Goal: Task Accomplishment & Management: Manage account settings

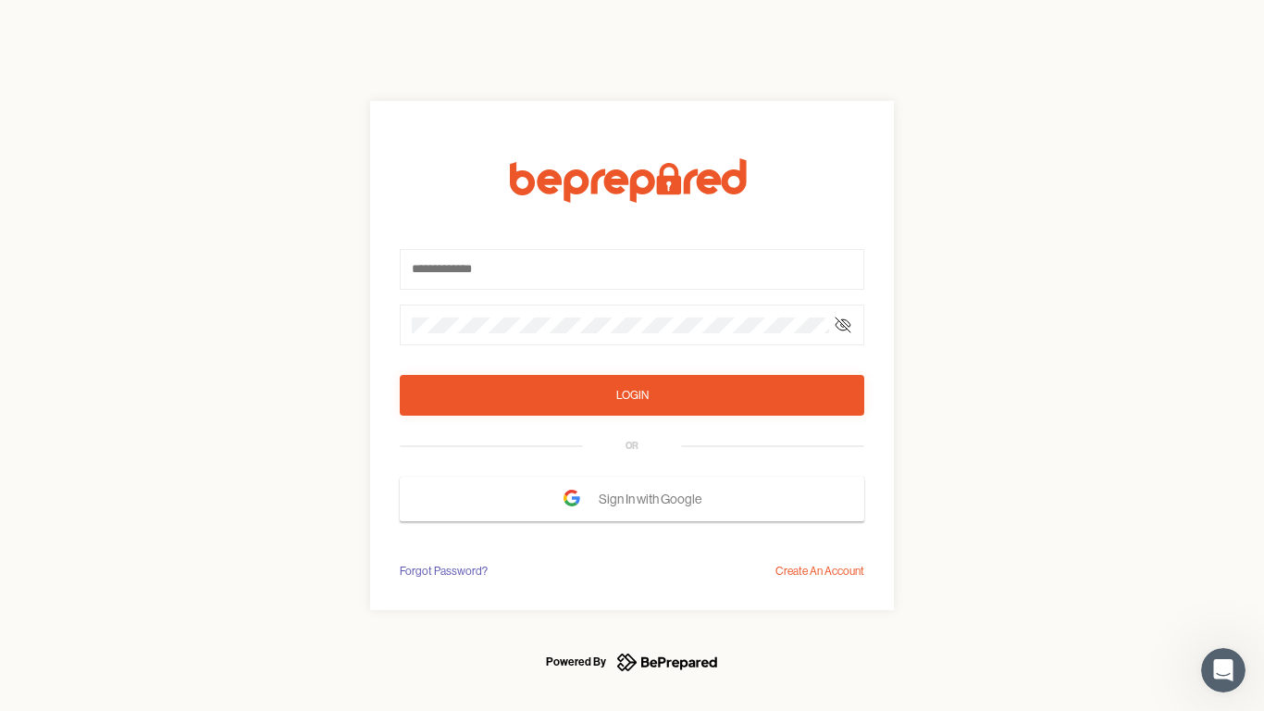
click at [632, 355] on form "Login OR Sign In with Google" at bounding box center [632, 339] width 465 height 363
click at [843, 325] on icon at bounding box center [843, 324] width 15 height 15
click at [632, 395] on div "Login" at bounding box center [632, 395] width 32 height 19
click at [632, 499] on span "Sign In with Google" at bounding box center [655, 498] width 112 height 33
click at [442, 571] on div "Forgot Password?" at bounding box center [444, 571] width 88 height 19
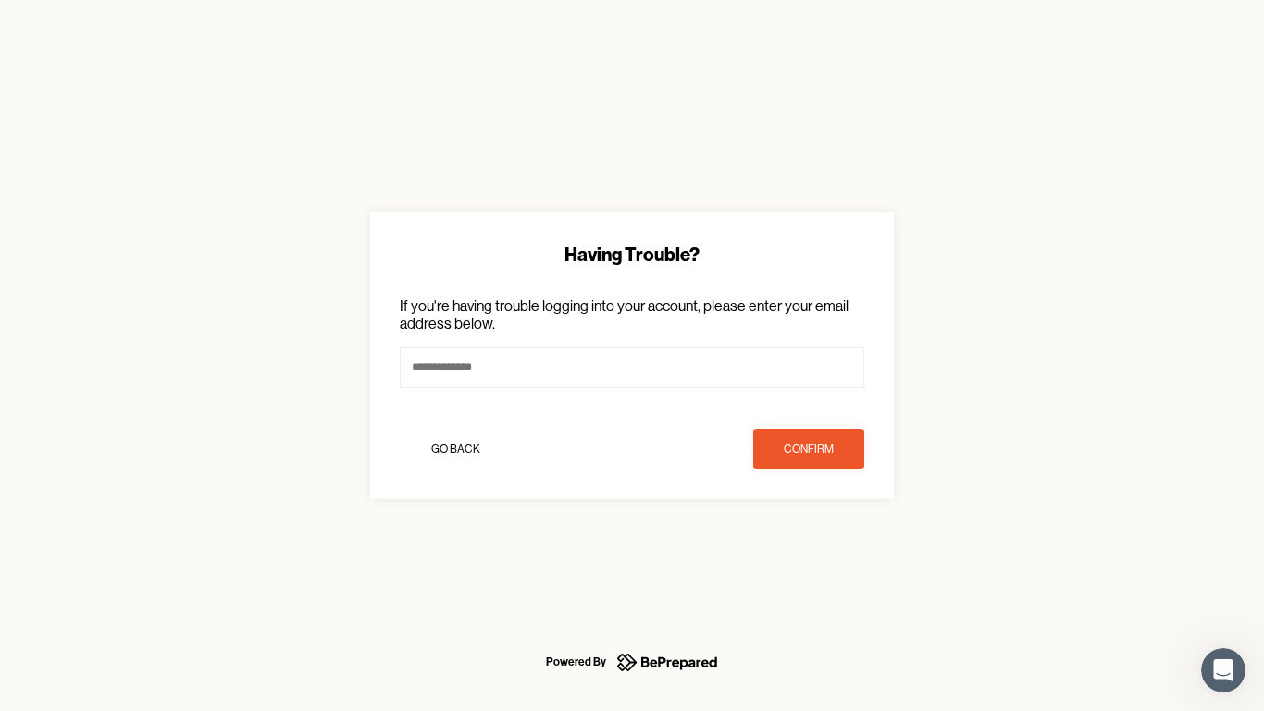
click at [820, 571] on div "Having Trouble? If you're having trouble logging into your account, please ente…" at bounding box center [632, 355] width 1264 height 711
click at [1224, 670] on icon "Open Intercom Messenger" at bounding box center [1224, 670] width 31 height 31
